Goal: Use online tool/utility: Utilize a website feature to perform a specific function

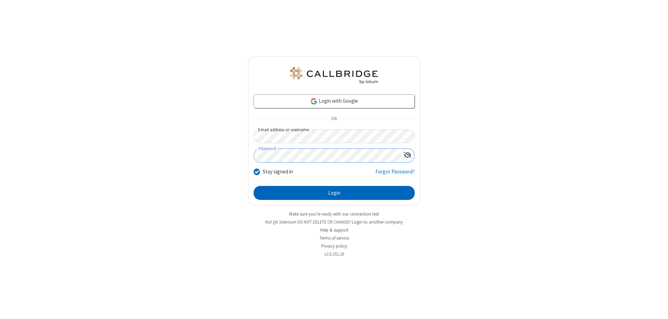
click at [334, 193] on button "Login" at bounding box center [334, 193] width 161 height 14
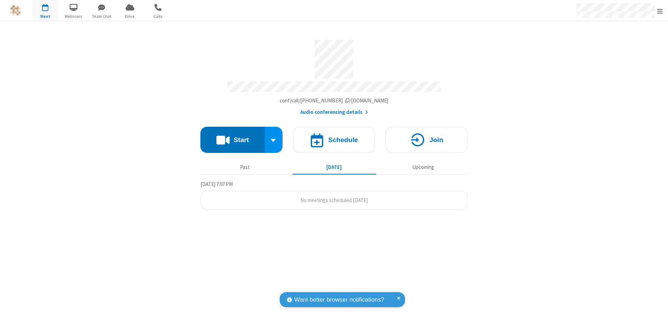
click at [233, 136] on button "Start" at bounding box center [233, 140] width 64 height 26
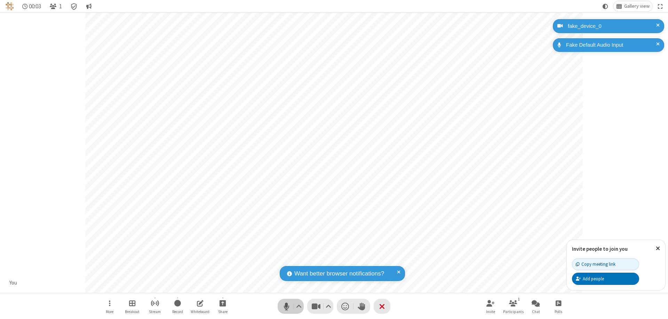
click at [287, 306] on span "Mute (⌘+Shift+A)" at bounding box center [286, 306] width 10 height 10
click at [287, 306] on span "Unmute (⌘+Shift+A)" at bounding box center [286, 306] width 10 height 10
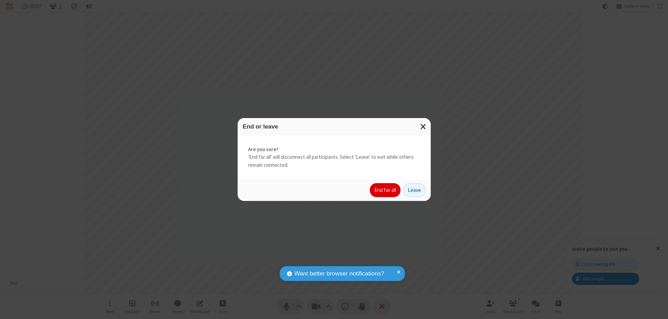
click at [386, 190] on button "End for all" at bounding box center [385, 190] width 31 height 14
